Goal: Navigation & Orientation: Find specific page/section

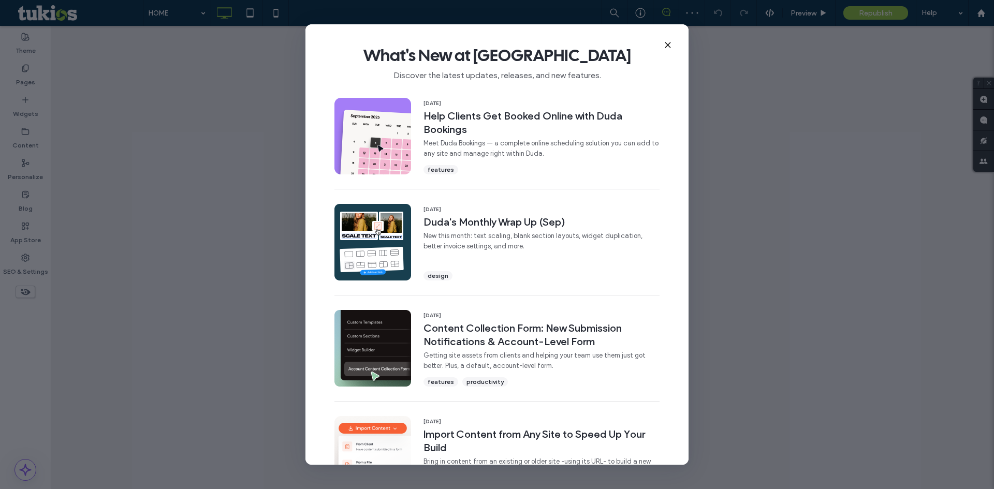
click at [669, 48] on icon at bounding box center [668, 45] width 8 height 8
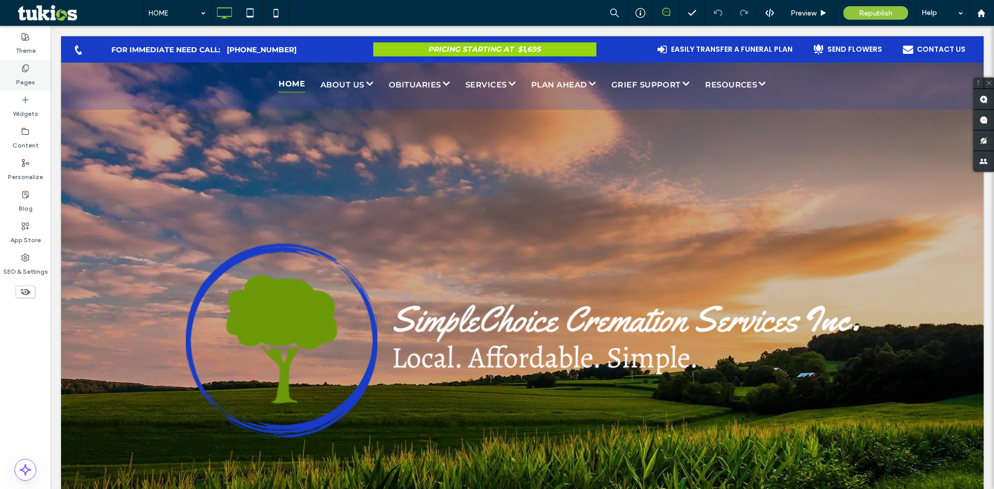
click at [30, 78] on label "Pages" at bounding box center [25, 79] width 19 height 14
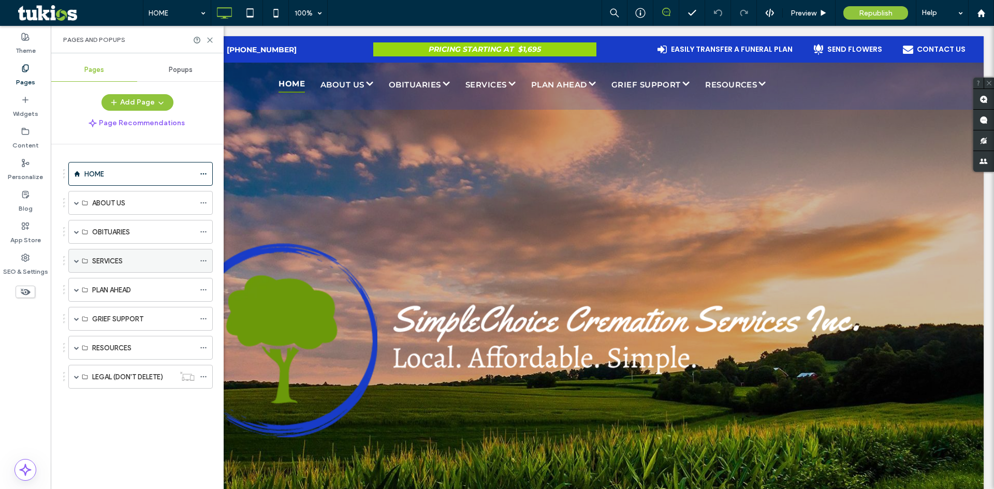
click at [108, 258] on label "SERVICES" at bounding box center [107, 261] width 31 height 18
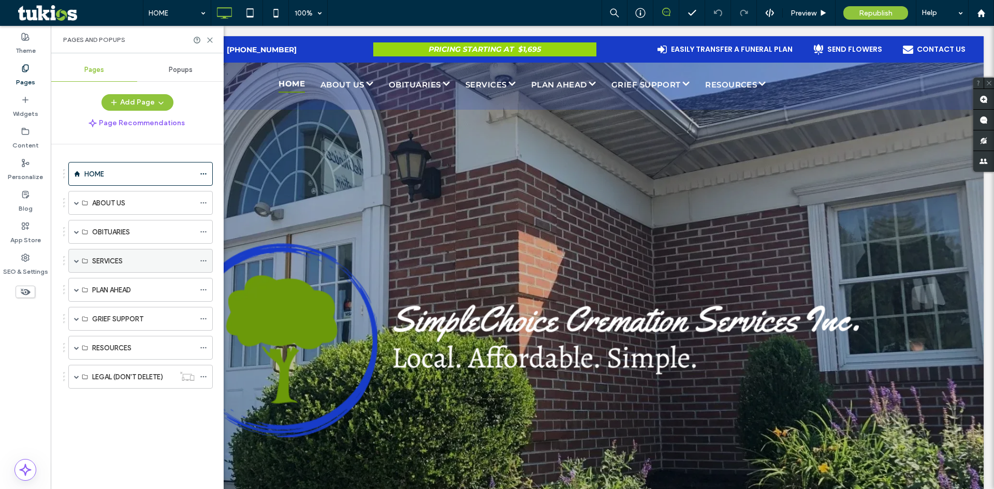
click at [78, 263] on span at bounding box center [76, 260] width 5 height 5
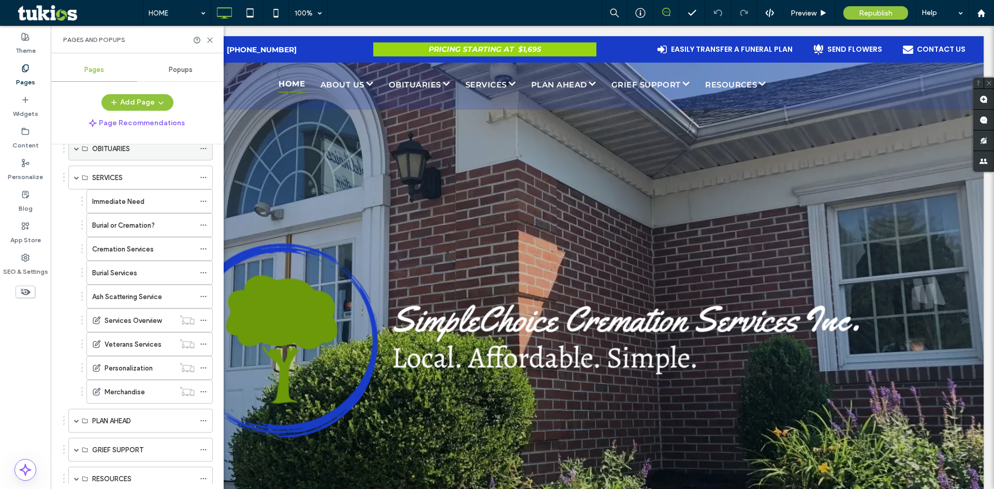
scroll to position [104, 0]
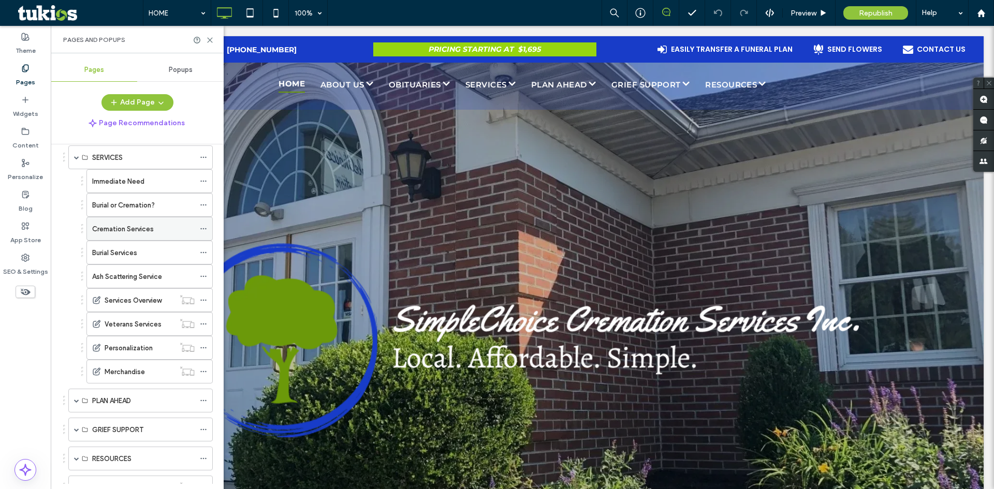
click at [139, 227] on label "Cremation Services" at bounding box center [123, 229] width 62 height 18
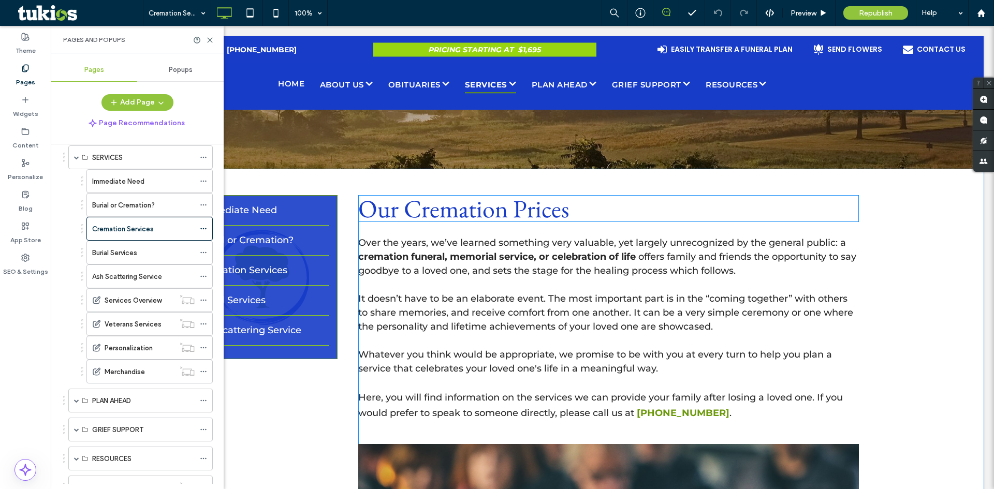
scroll to position [259, 0]
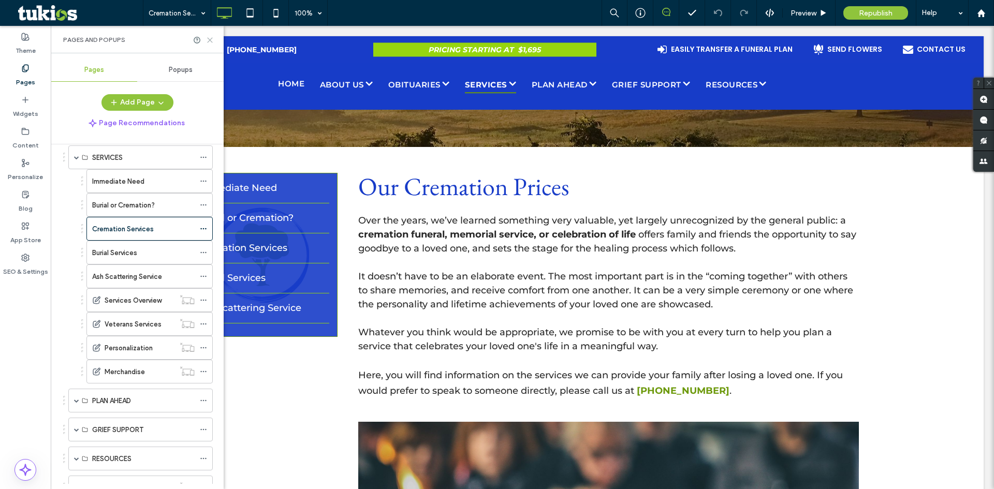
click at [211, 39] on use at bounding box center [210, 40] width 5 height 5
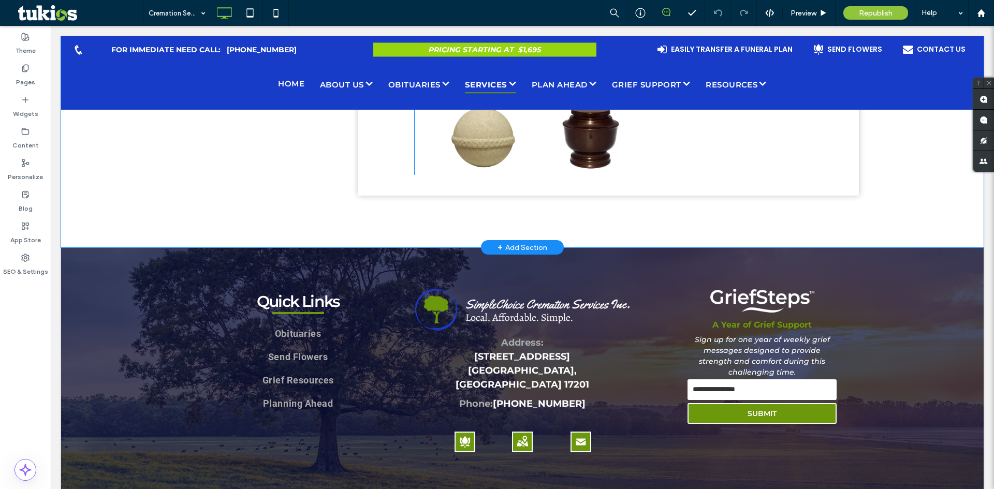
scroll to position [2129, 0]
